Goal: Task Accomplishment & Management: Use online tool/utility

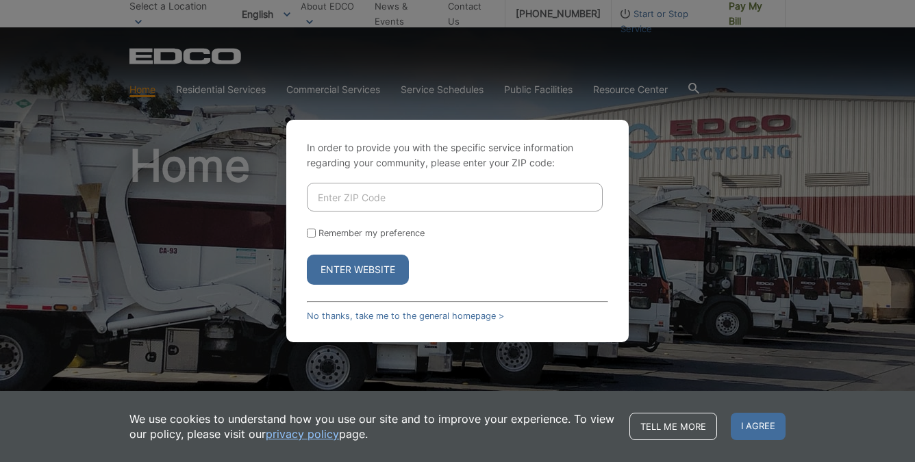
click at [354, 206] on input "Enter ZIP Code" at bounding box center [455, 197] width 296 height 29
type input "92007"
click at [322, 273] on button "Enter Website" at bounding box center [358, 270] width 102 height 30
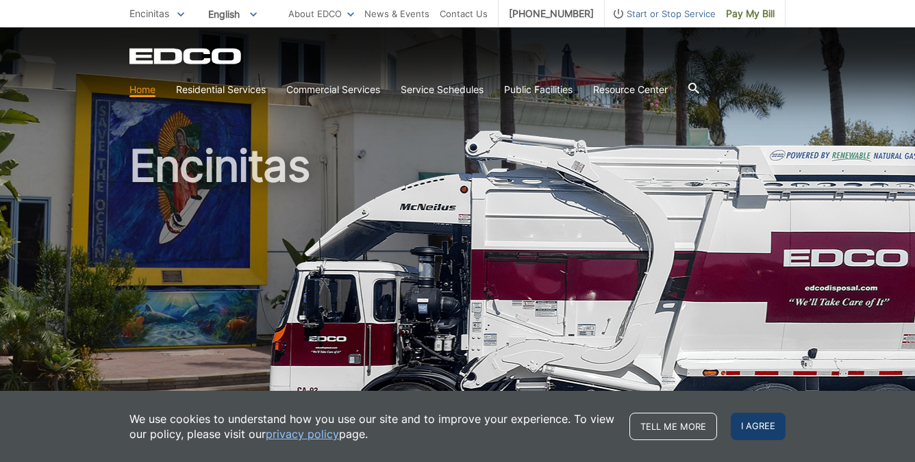
click at [759, 427] on span "I agree" at bounding box center [758, 426] width 55 height 27
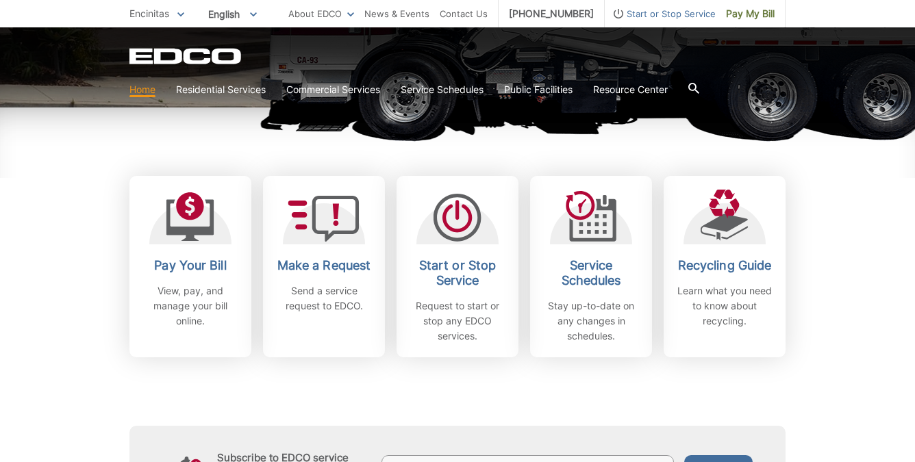
scroll to position [357, 0]
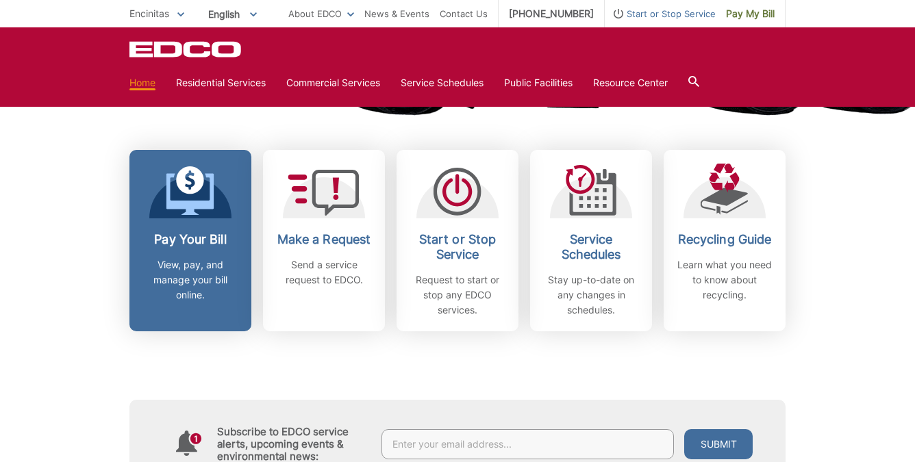
click at [160, 266] on p "View, pay, and manage your bill online." at bounding box center [190, 280] width 101 height 45
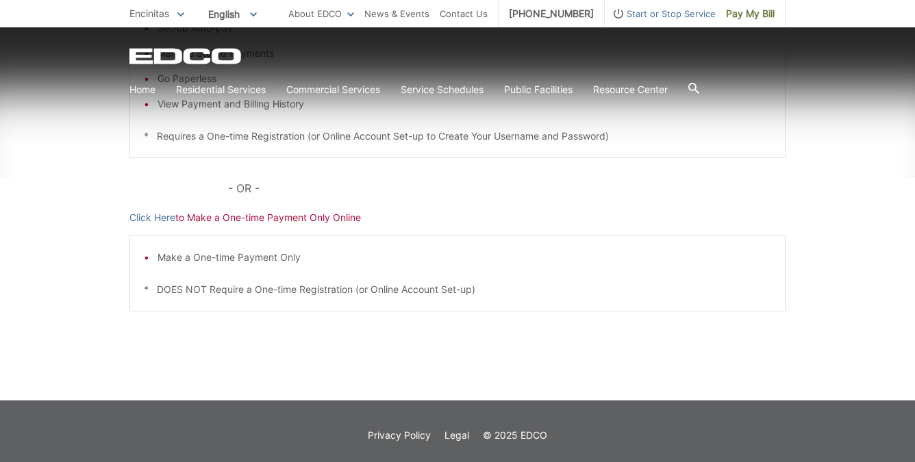
scroll to position [399, 0]
